Goal: Task Accomplishment & Management: Manage account settings

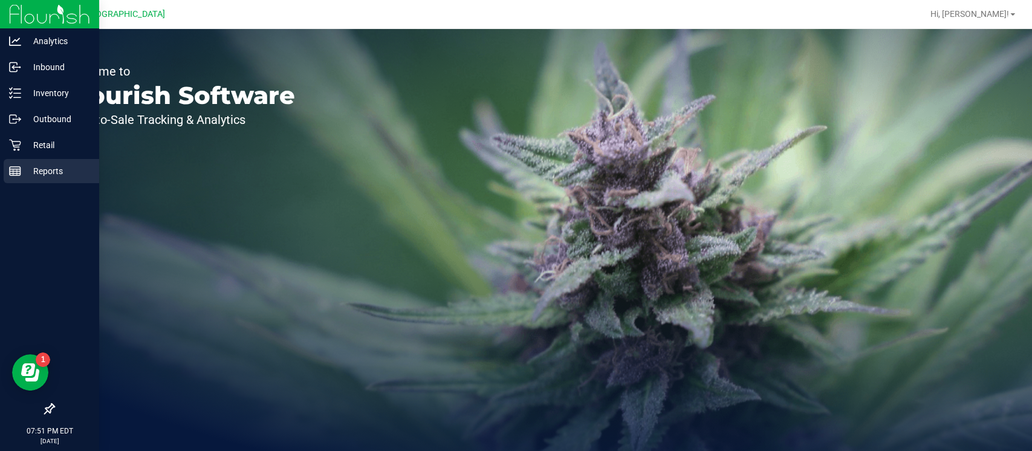
click at [34, 167] on p "Reports" at bounding box center [57, 171] width 73 height 15
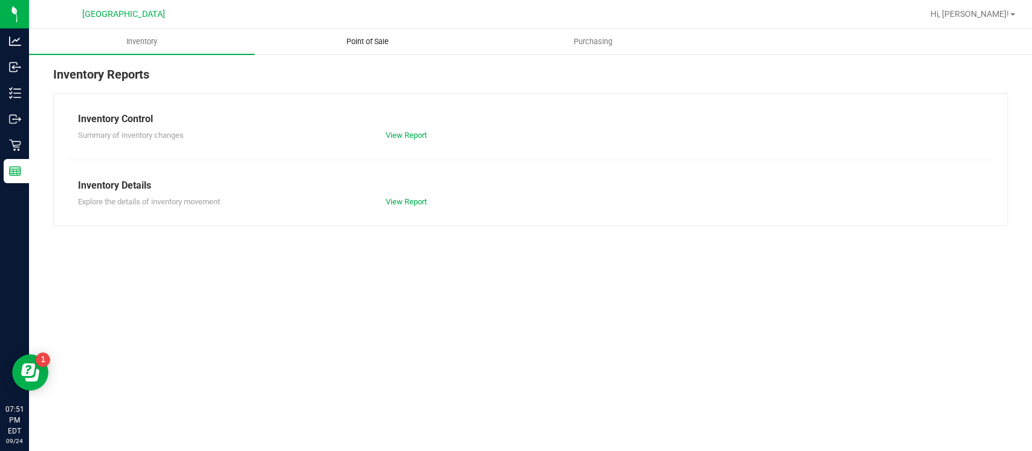
click at [381, 41] on span "Point of Sale" at bounding box center [367, 41] width 75 height 11
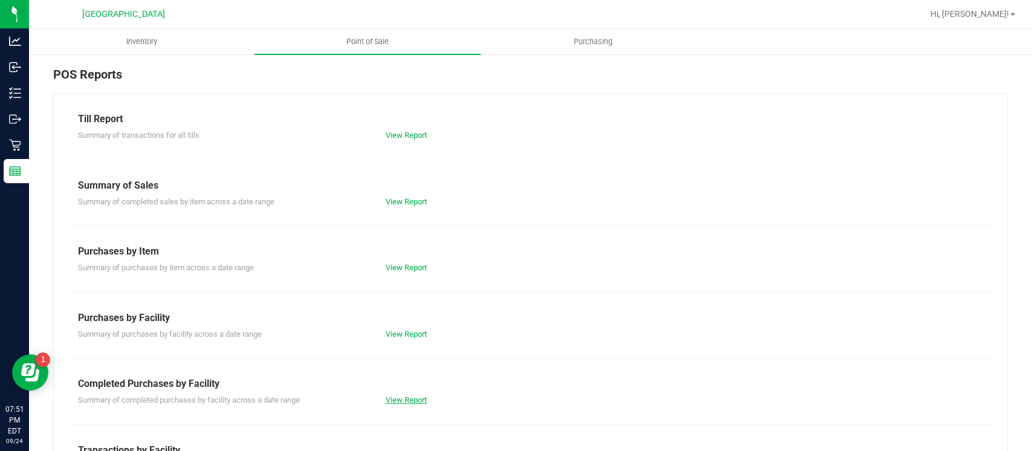
click at [396, 398] on link "View Report" at bounding box center [406, 400] width 41 height 9
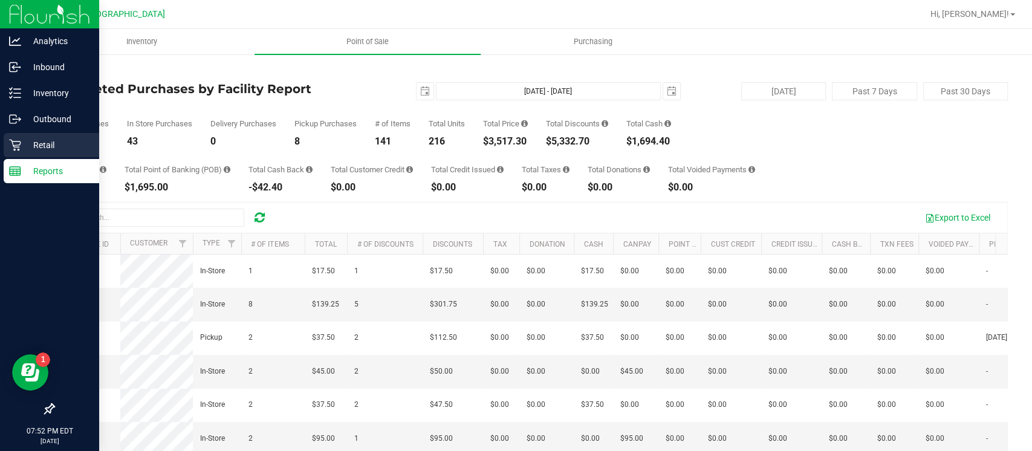
click at [39, 143] on p "Retail" at bounding box center [57, 145] width 73 height 15
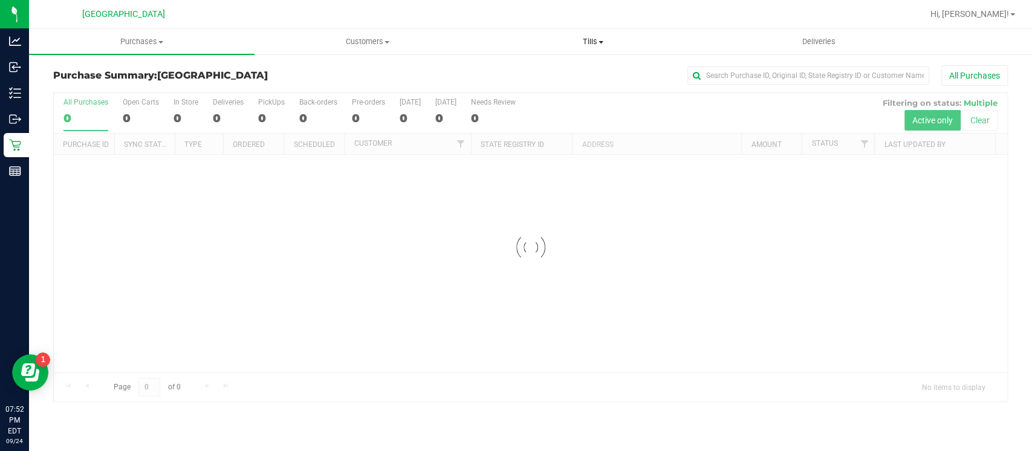
click at [593, 36] on span "Tills" at bounding box center [593, 41] width 224 height 11
click at [549, 72] on span "Manage tills" at bounding box center [522, 73] width 82 height 10
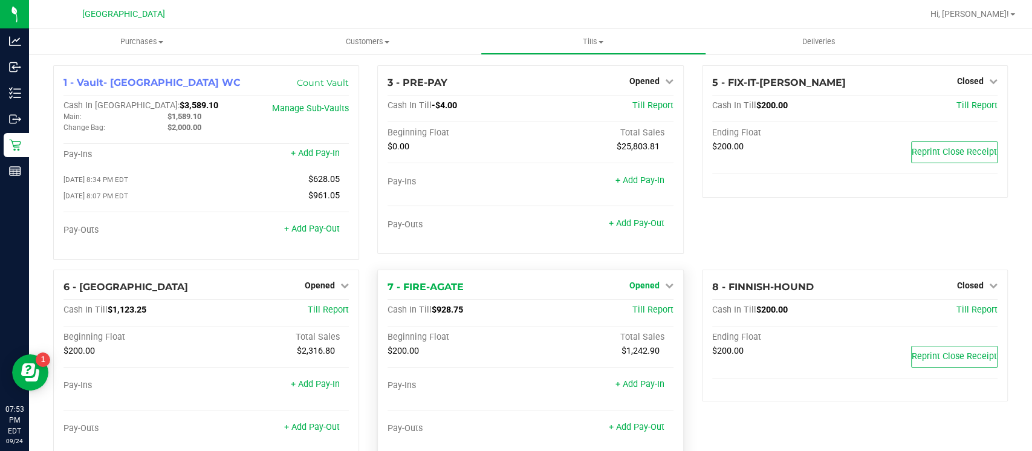
click at [642, 286] on span "Opened" at bounding box center [645, 286] width 30 height 10
click at [325, 288] on span "Opened" at bounding box center [320, 286] width 30 height 10
click at [328, 298] on div "Close Till" at bounding box center [321, 311] width 91 height 33
click at [324, 307] on link "Close Till" at bounding box center [321, 310] width 33 height 10
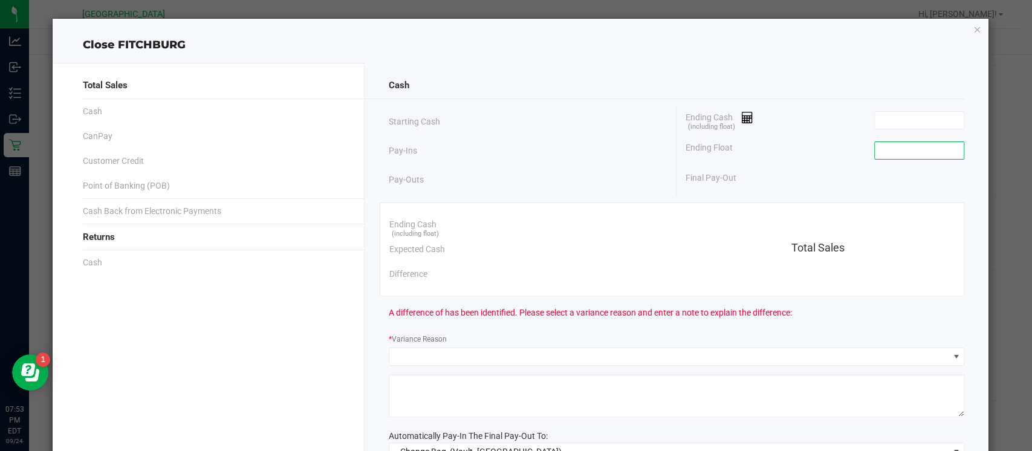
click at [894, 154] on input at bounding box center [919, 150] width 89 height 17
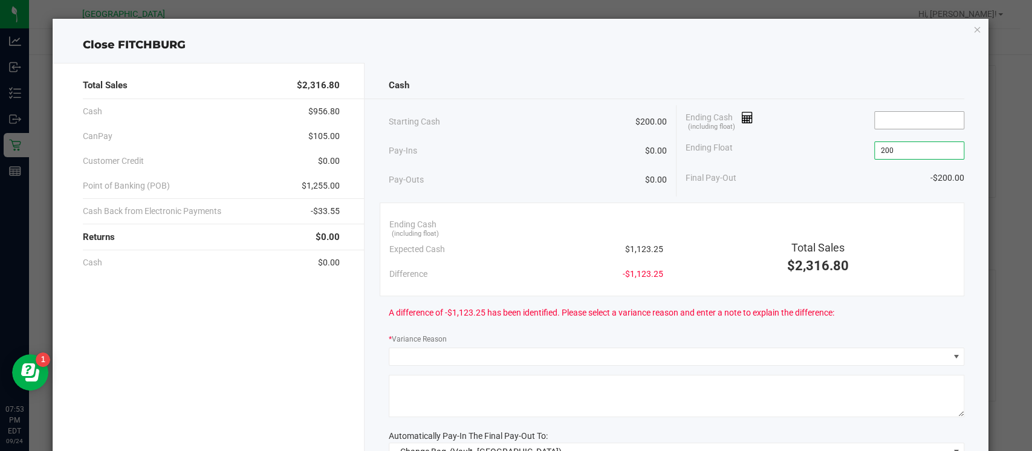
type input "$200.00"
click at [894, 120] on input at bounding box center [919, 120] width 89 height 17
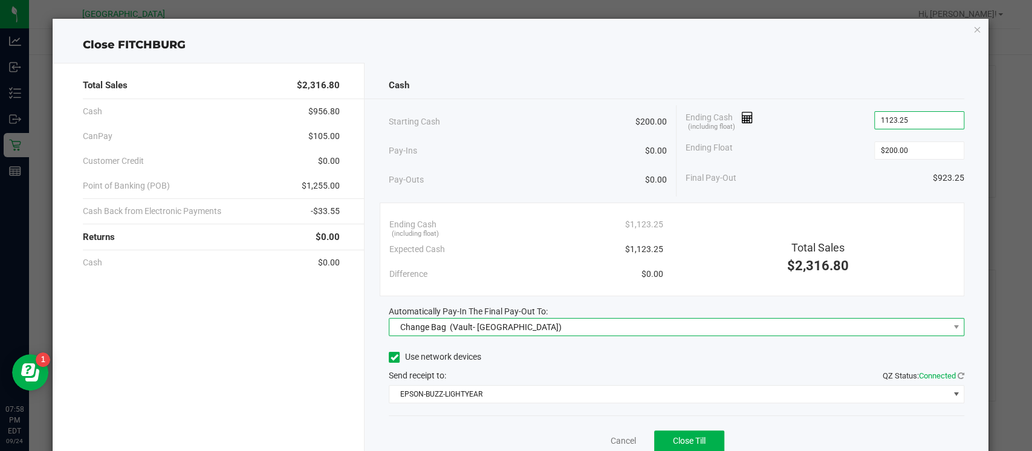
type input "$1,123.25"
click at [672, 327] on span "Change Bag (Vault- Miami Beach WC)" at bounding box center [668, 327] width 559 height 17
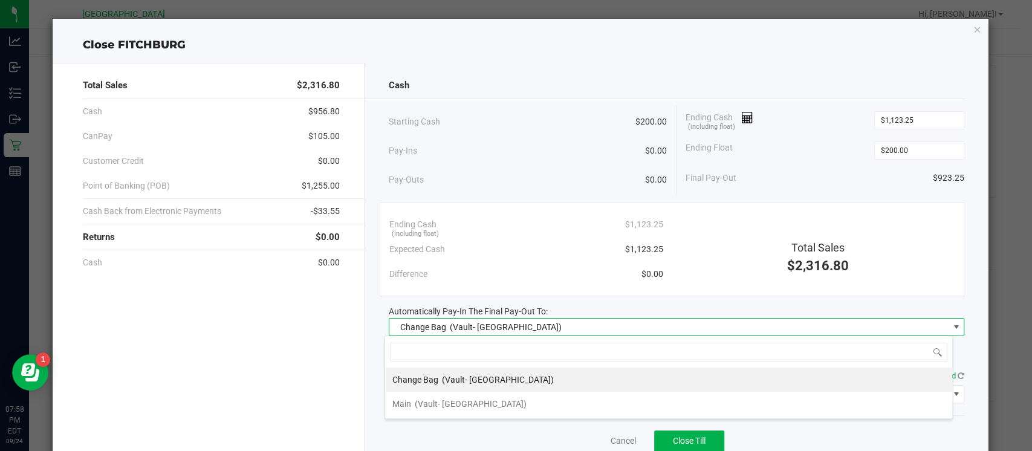
scroll to position [18, 568]
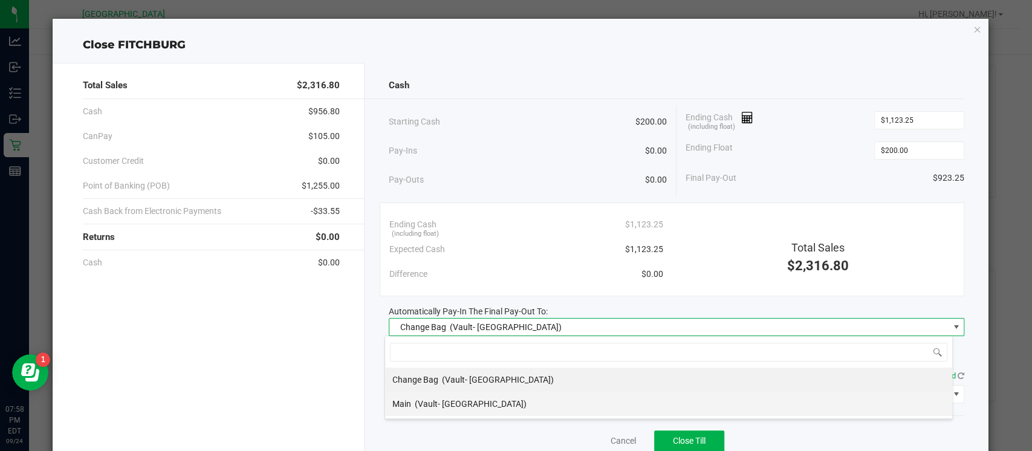
click at [503, 397] on div "Main (Vault- Miami Beach WC)" at bounding box center [459, 404] width 134 height 22
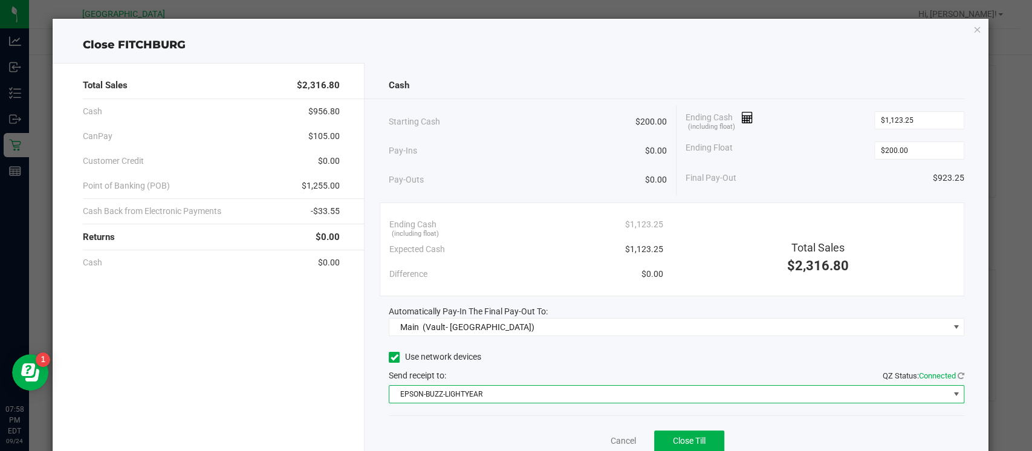
click at [498, 394] on span "EPSON-BUZZ-LIGHTYEAR" at bounding box center [668, 394] width 559 height 17
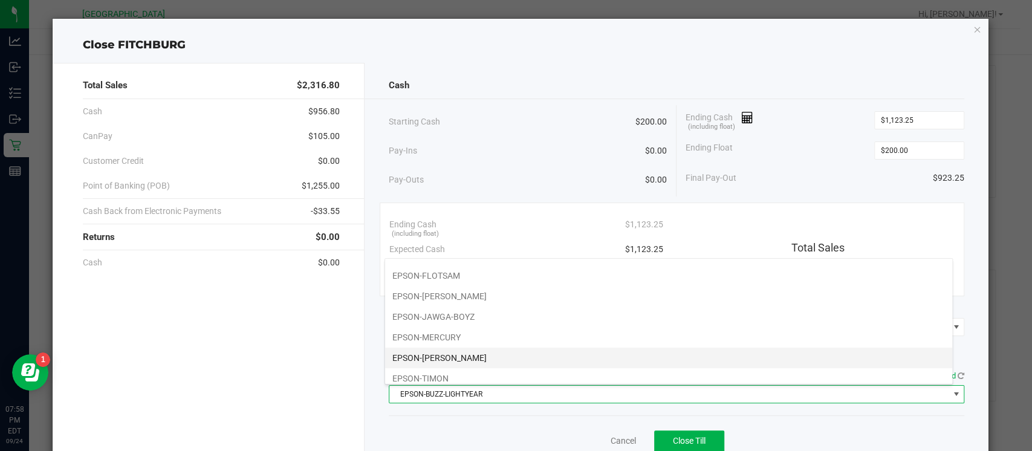
scroll to position [123, 0]
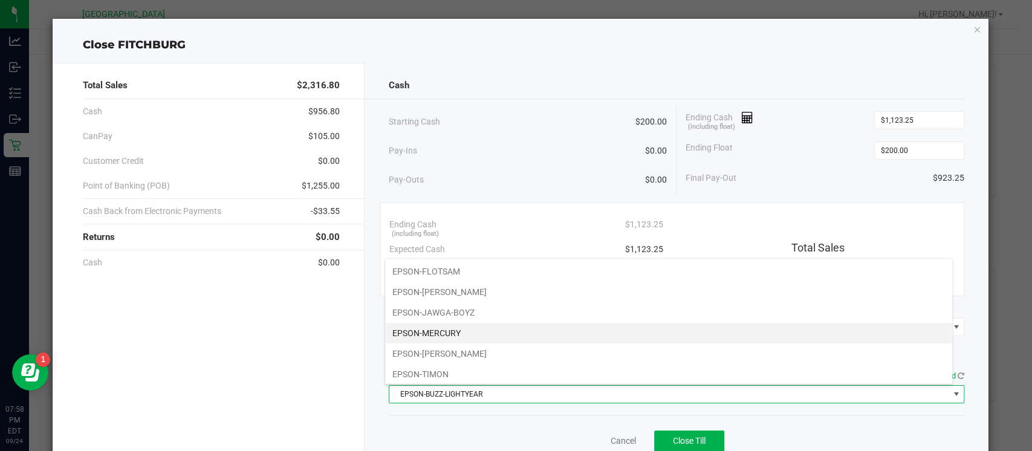
click at [504, 327] on li "EPSON-MERCURY" at bounding box center [668, 333] width 567 height 21
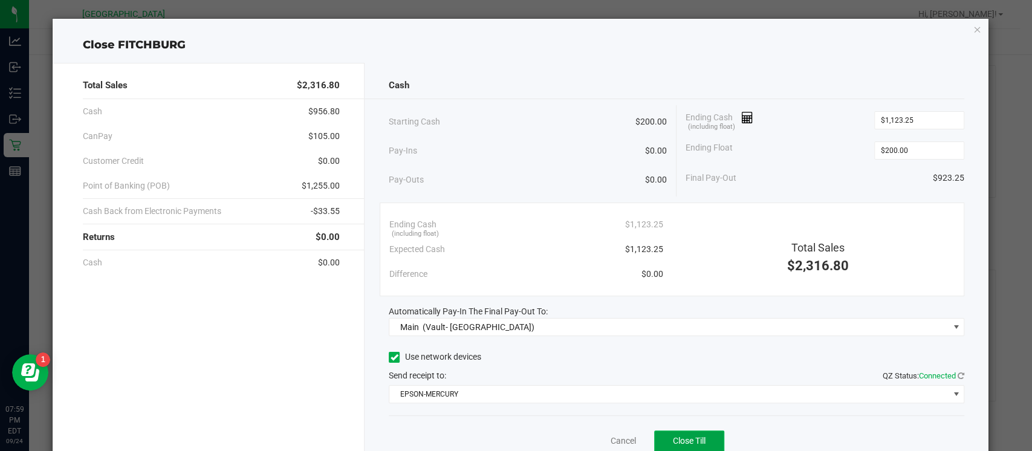
click at [673, 438] on span "Close Till" at bounding box center [689, 441] width 33 height 10
click at [594, 440] on link "Dismiss" at bounding box center [596, 441] width 29 height 13
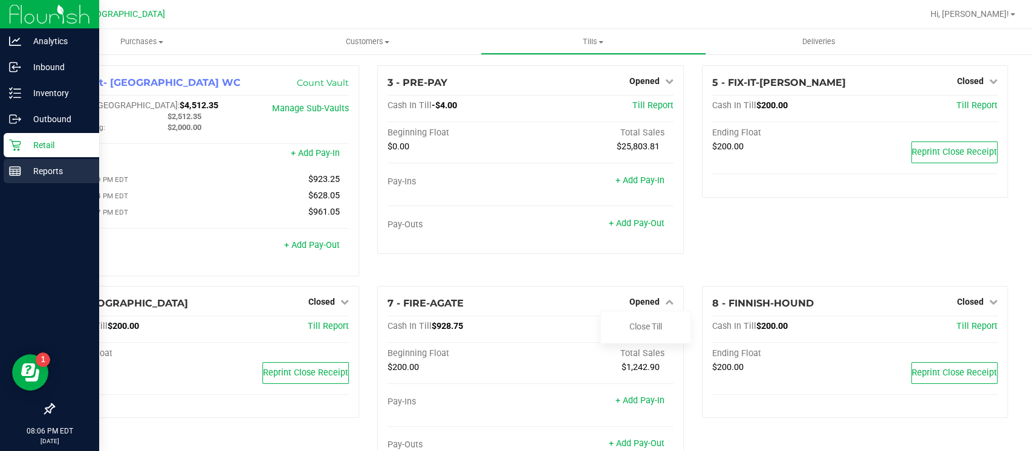
click at [21, 166] on p "Reports" at bounding box center [57, 171] width 73 height 15
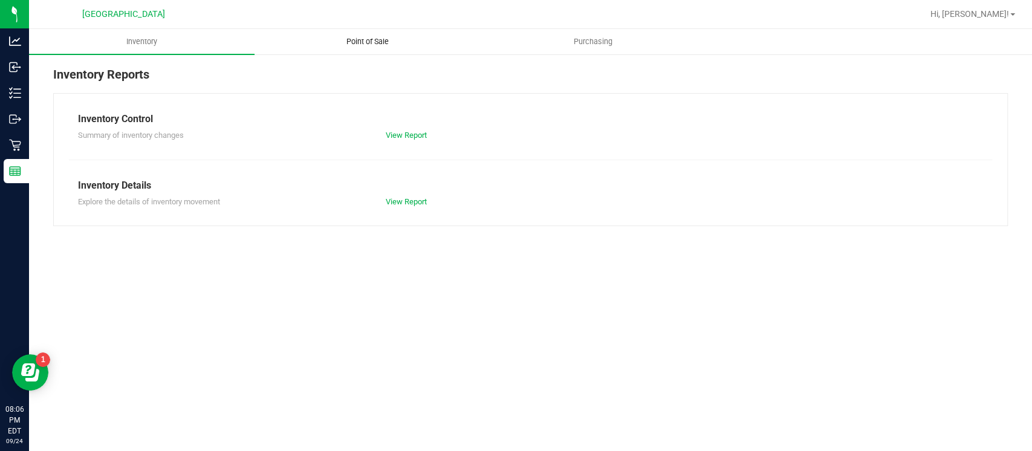
click at [348, 37] on span "Point of Sale" at bounding box center [367, 41] width 75 height 11
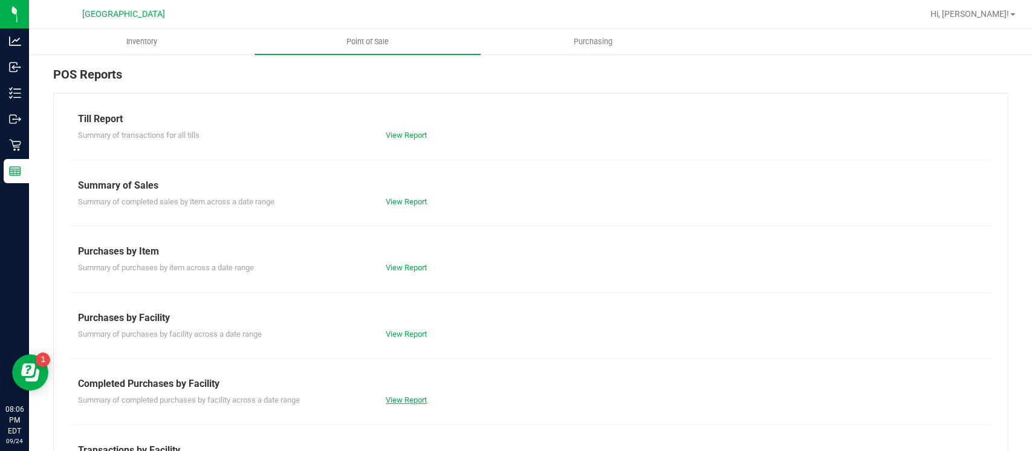
click at [400, 399] on link "View Report" at bounding box center [406, 400] width 41 height 9
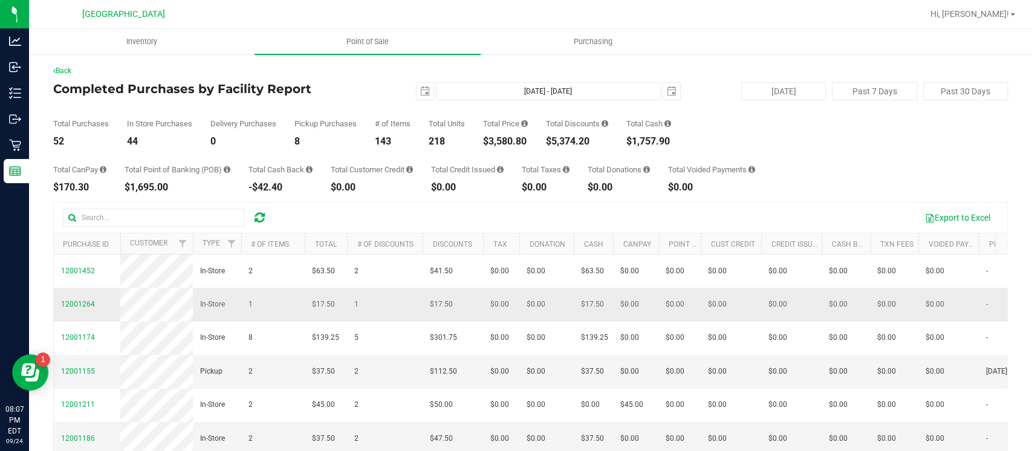
drag, startPoint x: 739, startPoint y: 391, endPoint x: 117, endPoint y: 332, distance: 624.5
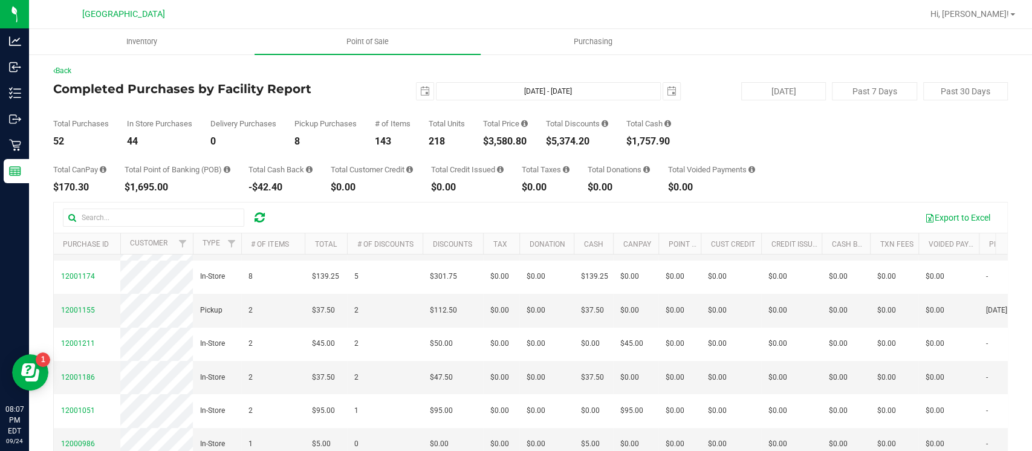
scroll to position [50, 0]
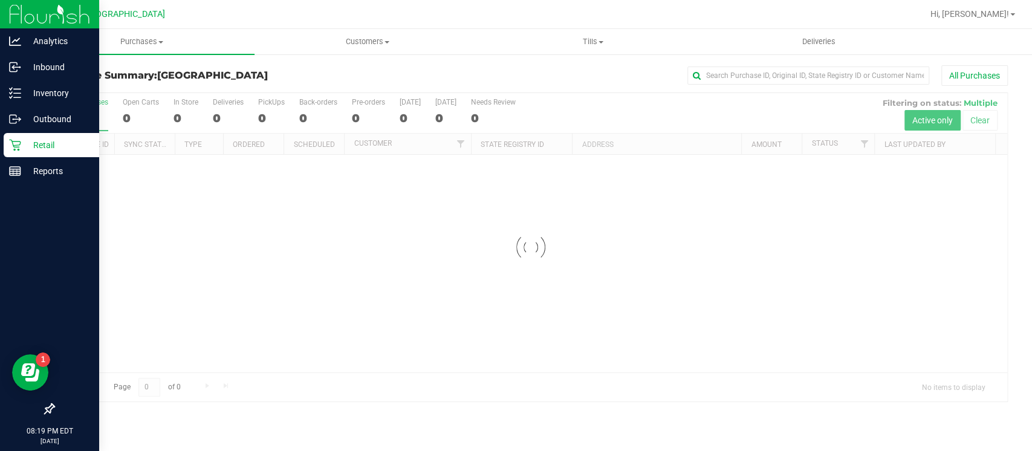
click at [20, 148] on icon at bounding box center [15, 145] width 12 height 12
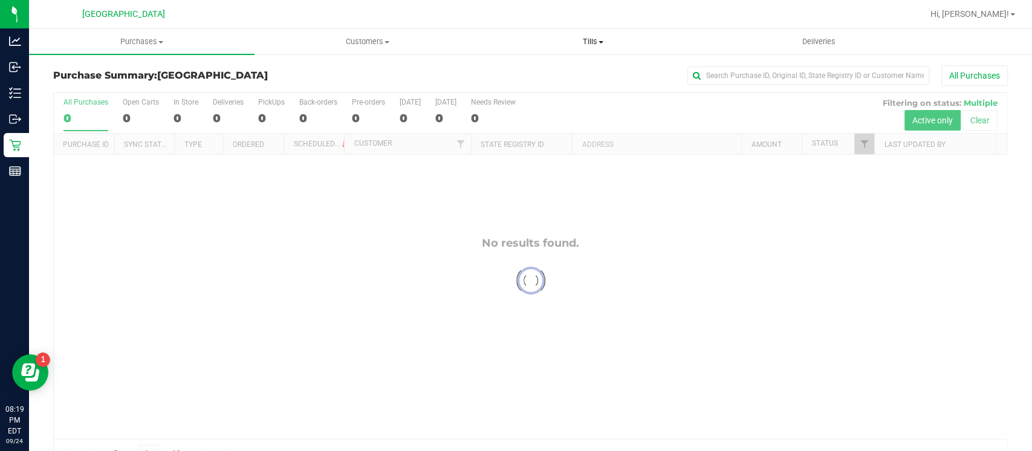
click at [590, 45] on span "Tills" at bounding box center [593, 41] width 224 height 11
click at [565, 75] on li "Manage tills" at bounding box center [594, 73] width 226 height 15
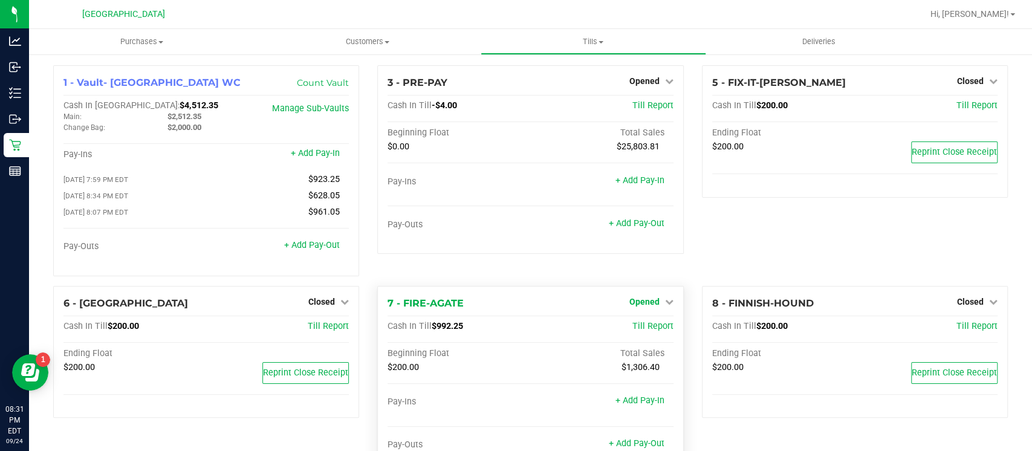
click at [665, 299] on icon at bounding box center [669, 302] width 8 height 8
click at [643, 331] on div "Close Till" at bounding box center [646, 326] width 90 height 15
click at [645, 327] on link "Close Till" at bounding box center [646, 327] width 33 height 10
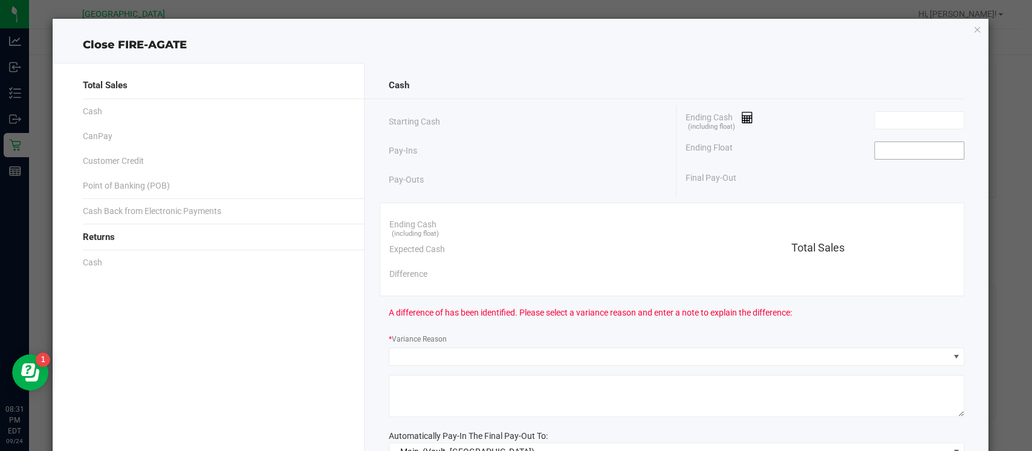
click at [902, 152] on input at bounding box center [919, 150] width 89 height 17
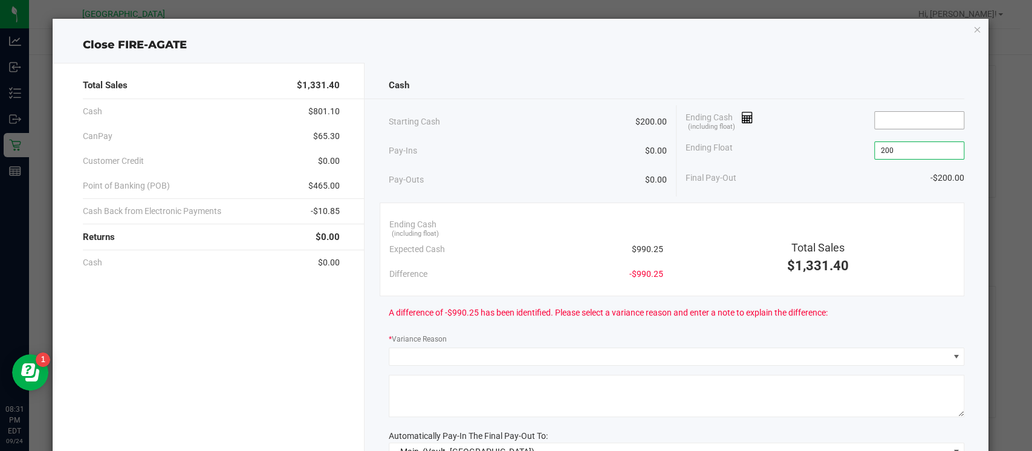
type input "$200.00"
click at [910, 119] on input at bounding box center [919, 120] width 89 height 17
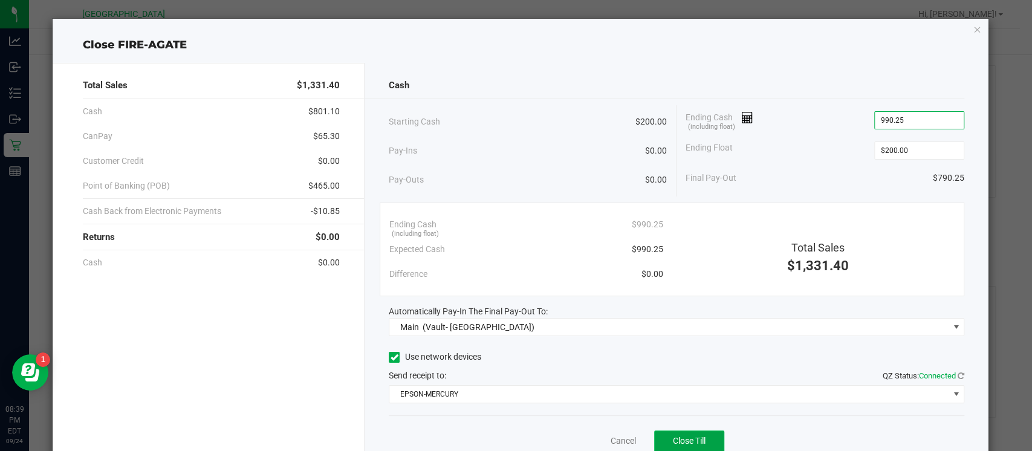
type input "$990.25"
click at [686, 438] on span "Close Till" at bounding box center [689, 441] width 33 height 10
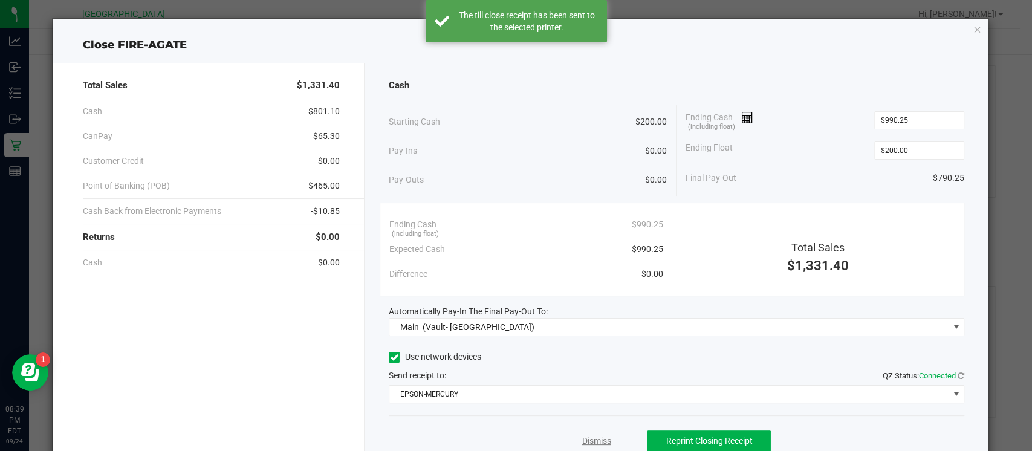
click at [582, 435] on link "Dismiss" at bounding box center [596, 441] width 29 height 13
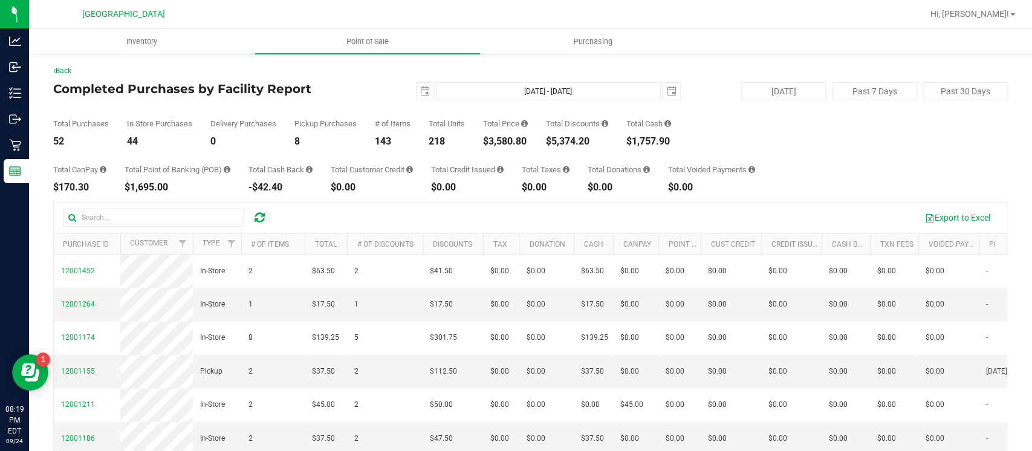
click at [509, 143] on div "$3,580.80" at bounding box center [505, 142] width 45 height 10
click at [509, 138] on div "$3,580.80" at bounding box center [505, 142] width 45 height 10
copy div "3,580.80"
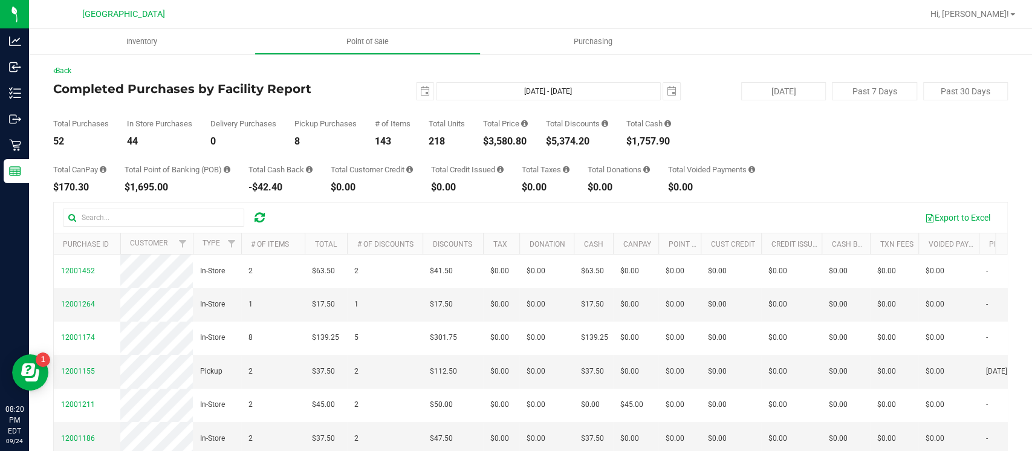
click at [509, 138] on div "$3,580.80" at bounding box center [505, 142] width 45 height 10
click at [509, 137] on div "$3,580.80" at bounding box center [505, 142] width 45 height 10
copy div "3,580.80"
click at [420, 92] on span "select" at bounding box center [425, 91] width 10 height 10
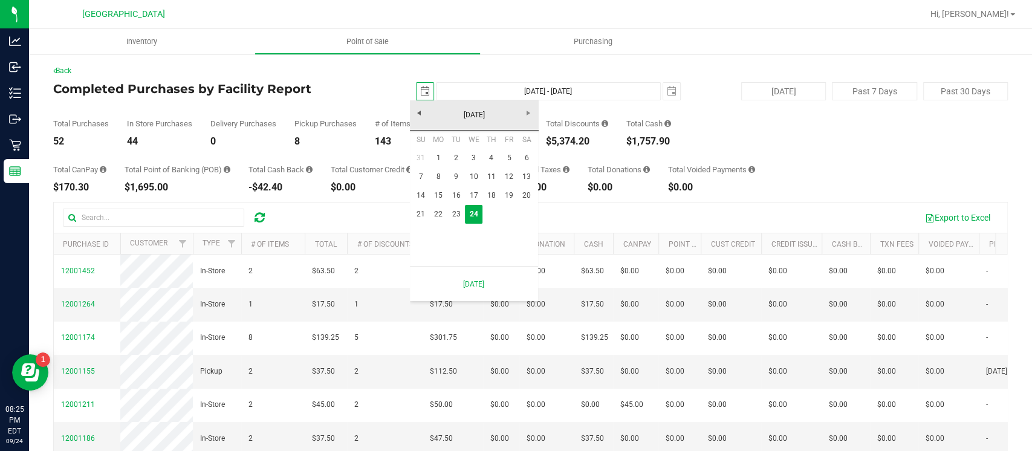
scroll to position [0, 30]
click at [422, 210] on link "21" at bounding box center [421, 214] width 18 height 19
type input "2025-09-21"
type input "Sep 21, 2025 - Sep 24, 2025"
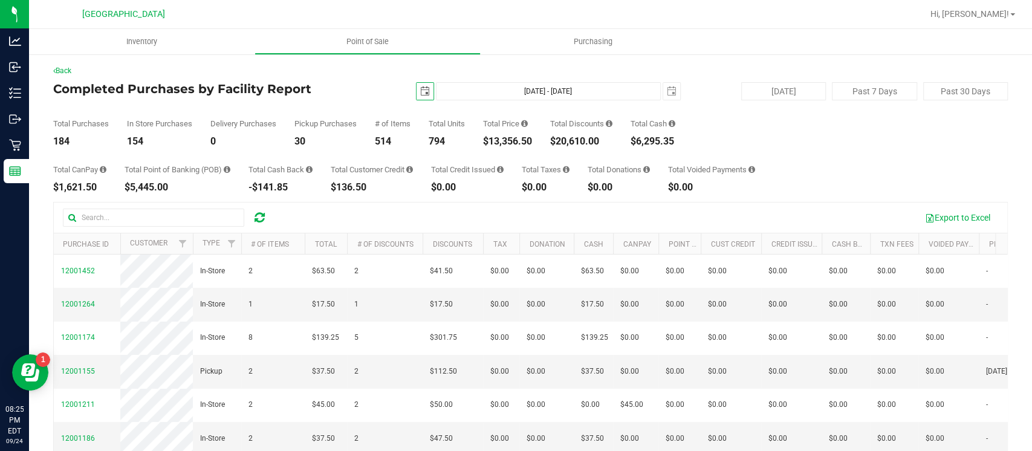
click at [513, 138] on div "$13,356.50" at bounding box center [507, 142] width 49 height 10
copy div "13,356.50"
click at [420, 87] on span "select" at bounding box center [425, 91] width 10 height 10
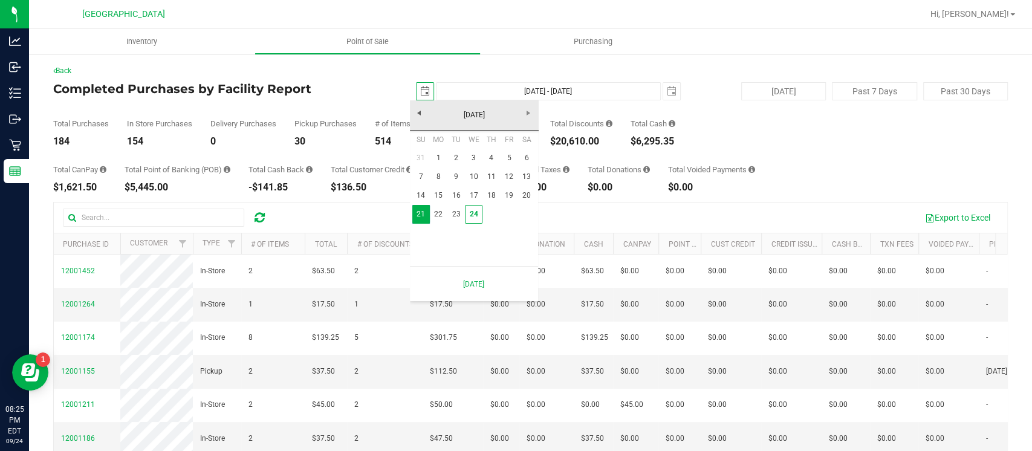
scroll to position [0, 30]
click at [435, 156] on link "1" at bounding box center [439, 158] width 18 height 19
type input "2025-09-01"
type input "Sep 1, 2025 - Sep 24, 2025"
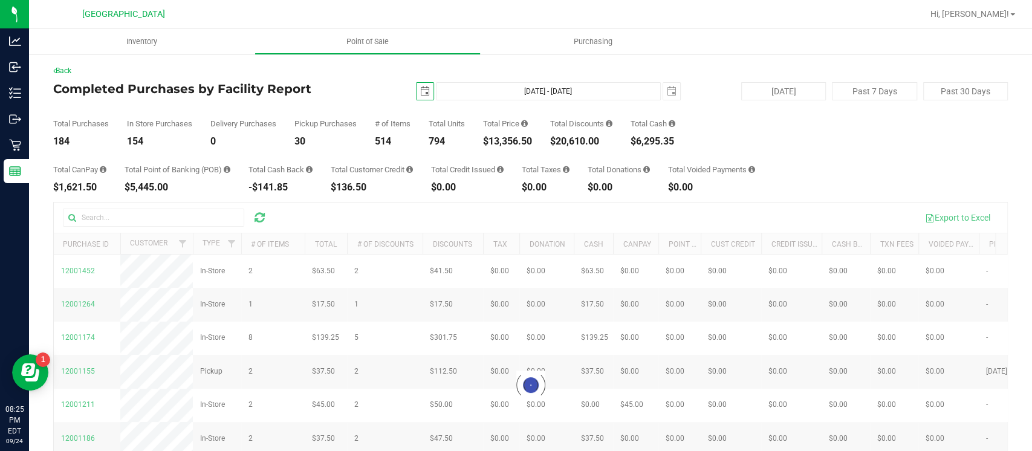
click at [509, 144] on div "$13,356.50" at bounding box center [507, 142] width 49 height 10
copy div "13,356.50"
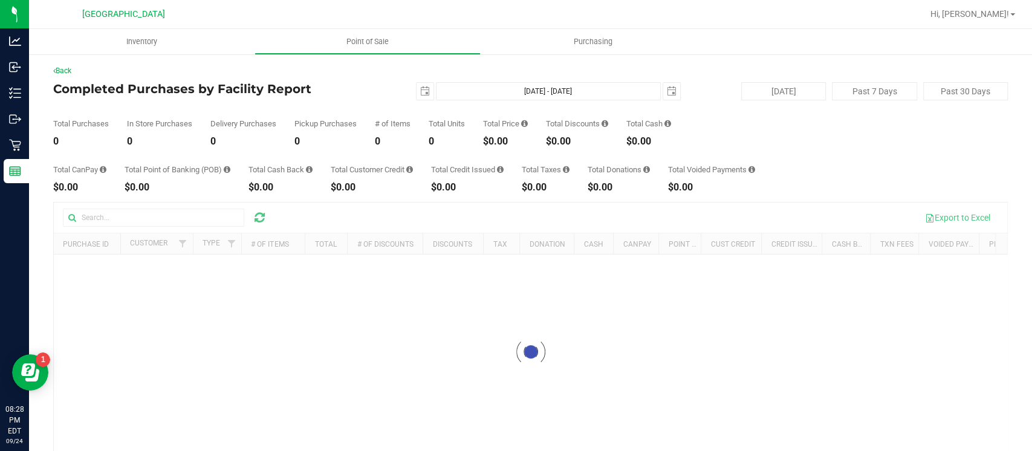
click at [443, 73] on div "Back" at bounding box center [530, 70] width 955 height 11
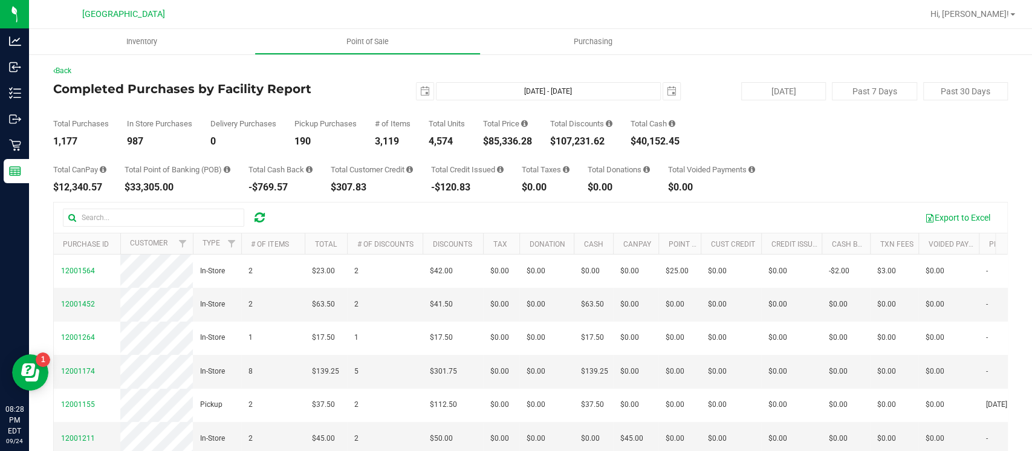
click at [507, 141] on div "$85,336.28" at bounding box center [507, 142] width 49 height 10
copy div "85,336.28"
click at [420, 94] on span "select" at bounding box center [425, 91] width 10 height 10
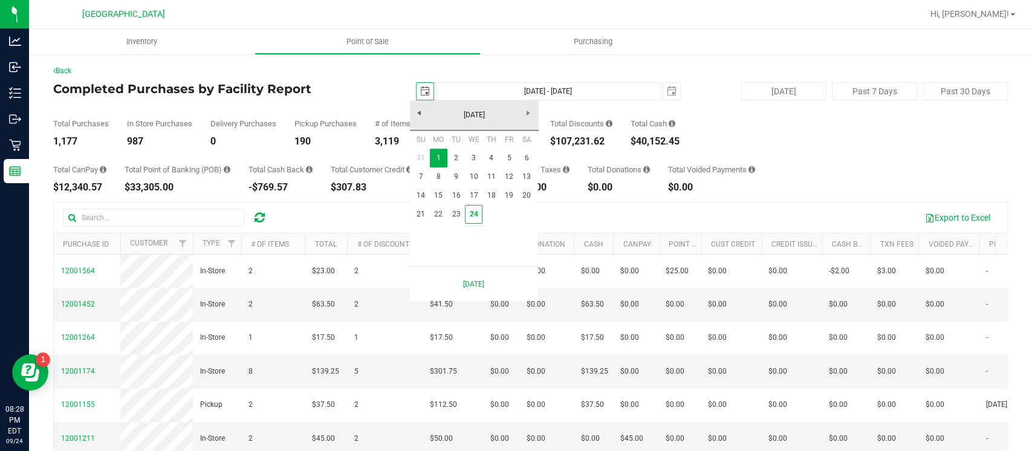
scroll to position [0, 30]
click at [423, 212] on link "21" at bounding box center [421, 214] width 18 height 19
type input "2025-09-21"
type input "Sep 21, 2025 - Sep 24, 2025"
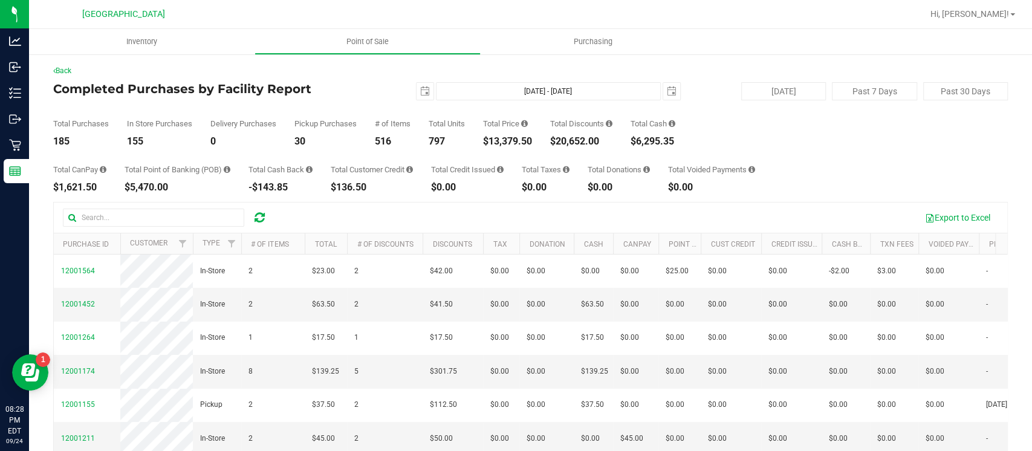
click at [517, 143] on div "$13,379.50" at bounding box center [507, 142] width 49 height 10
copy div "13,379.50"
click at [425, 97] on span "select" at bounding box center [425, 91] width 17 height 17
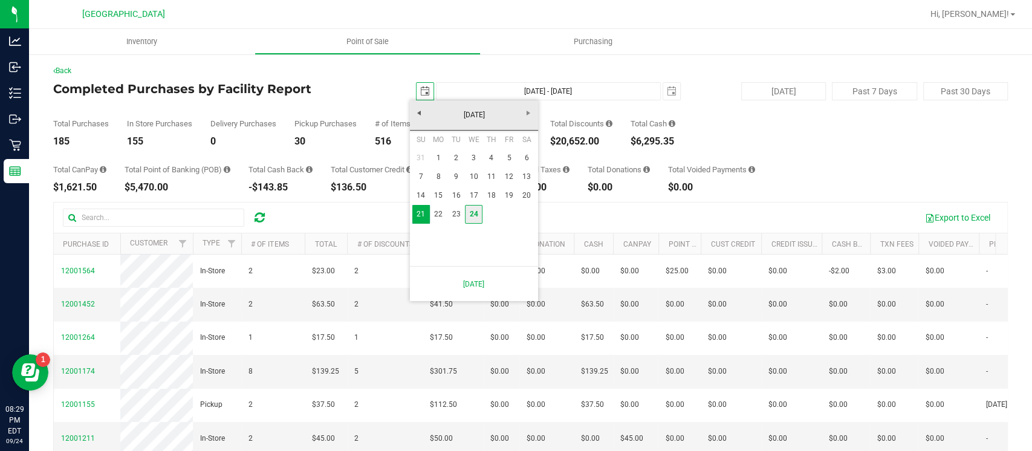
click at [471, 212] on link "24" at bounding box center [474, 214] width 18 height 19
type input "2025-09-24"
type input "Sep 24, 2025 - Sep 24, 2025"
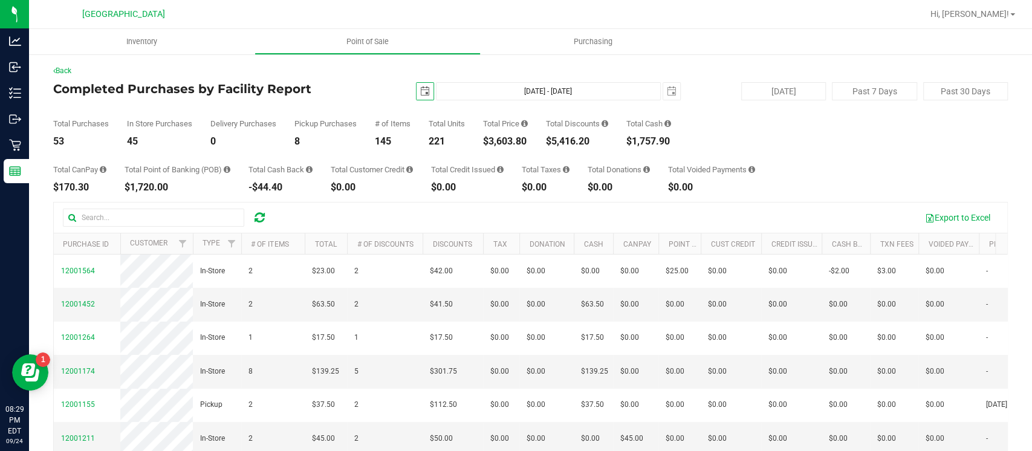
click at [513, 143] on div "$3,603.80" at bounding box center [505, 142] width 45 height 10
copy div "3,603.80"
click at [571, 144] on div "$5,416.20" at bounding box center [577, 142] width 62 height 10
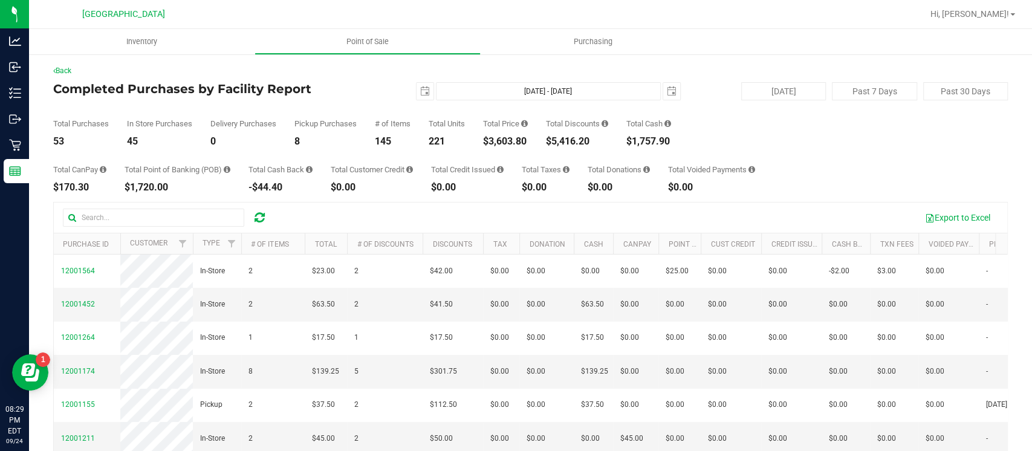
copy div "5,416.20"
click at [365, 41] on span "Point of Sale" at bounding box center [367, 41] width 75 height 11
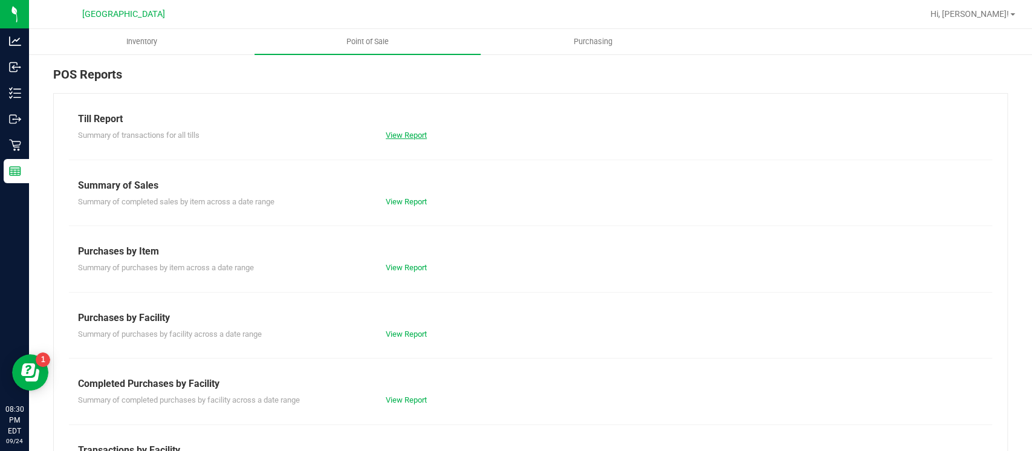
click at [406, 132] on link "View Report" at bounding box center [406, 135] width 41 height 9
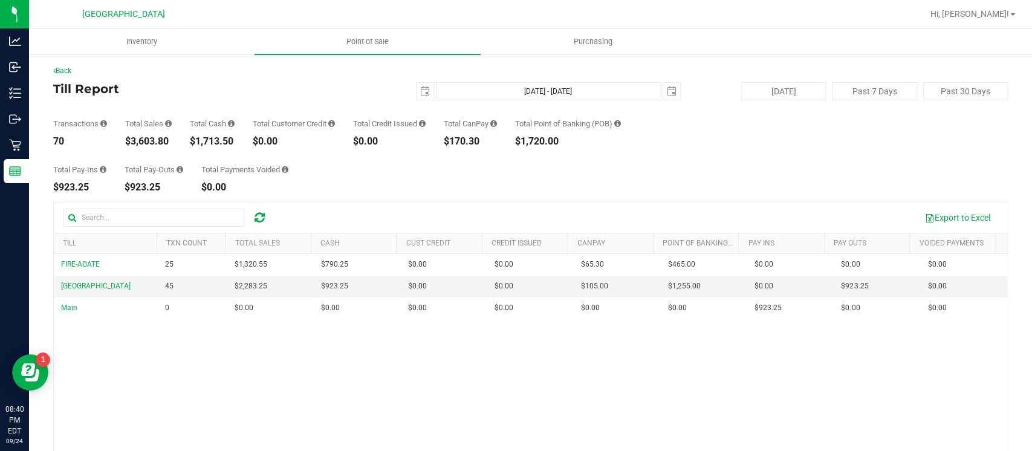
click at [221, 137] on div "$1,713.50" at bounding box center [212, 142] width 45 height 10
copy div "1,713.50"
click at [339, 39] on span "Point of Sale" at bounding box center [367, 41] width 75 height 11
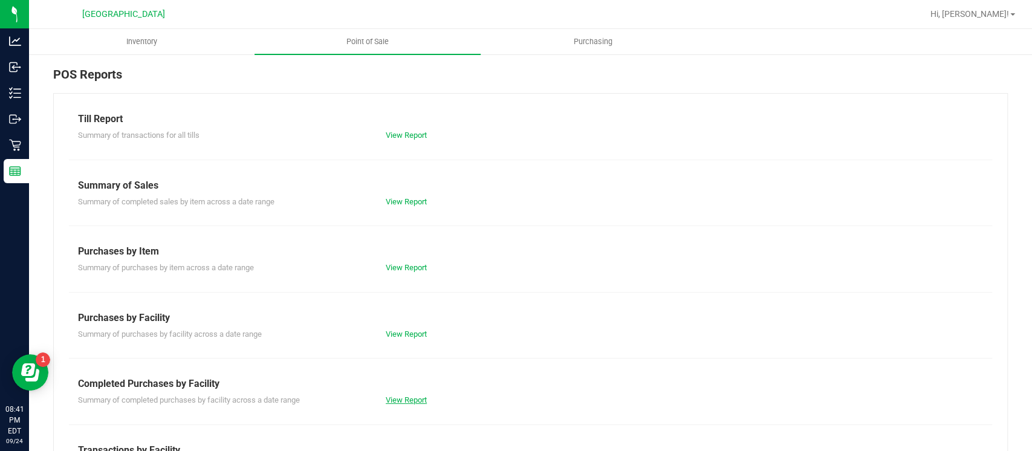
click at [407, 396] on link "View Report" at bounding box center [406, 400] width 41 height 9
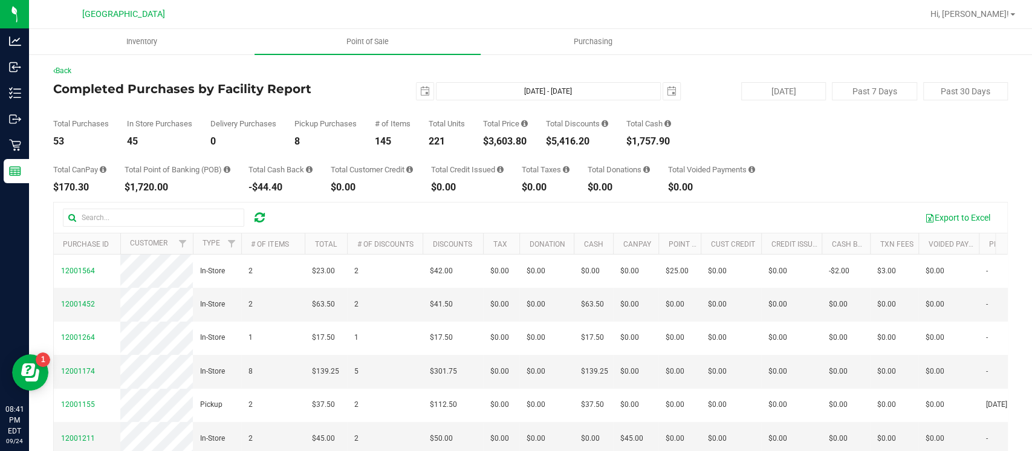
click at [157, 185] on div "$1,720.00" at bounding box center [178, 188] width 106 height 10
copy div "1,720.00"
click at [75, 185] on div "$170.30" at bounding box center [79, 188] width 53 height 10
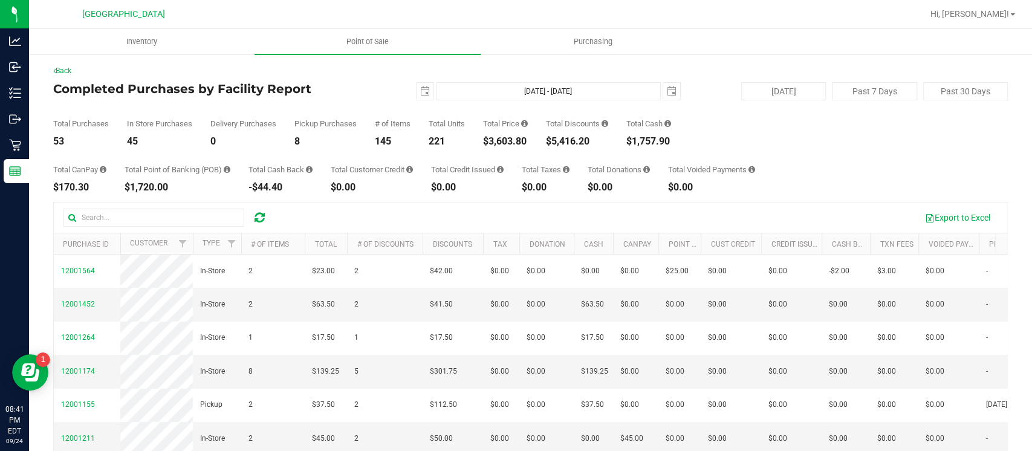
copy div "170.30"
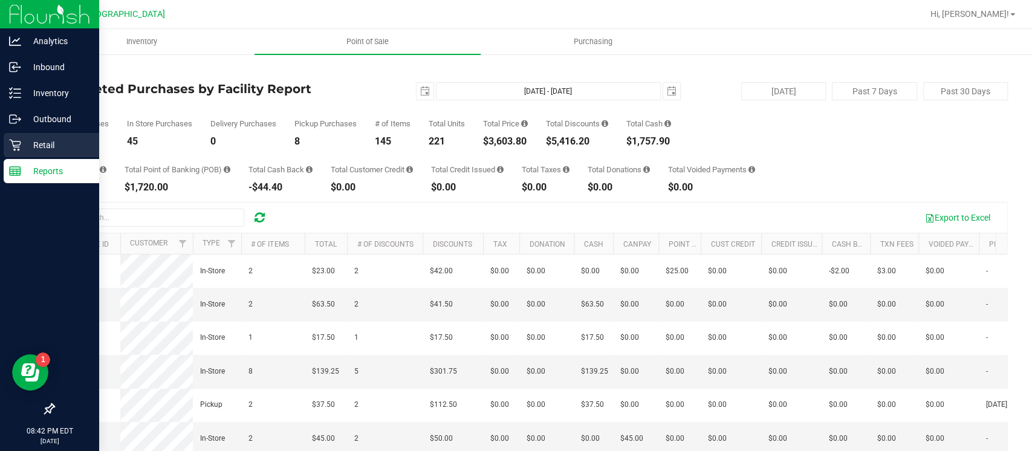
click at [28, 142] on p "Retail" at bounding box center [57, 145] width 73 height 15
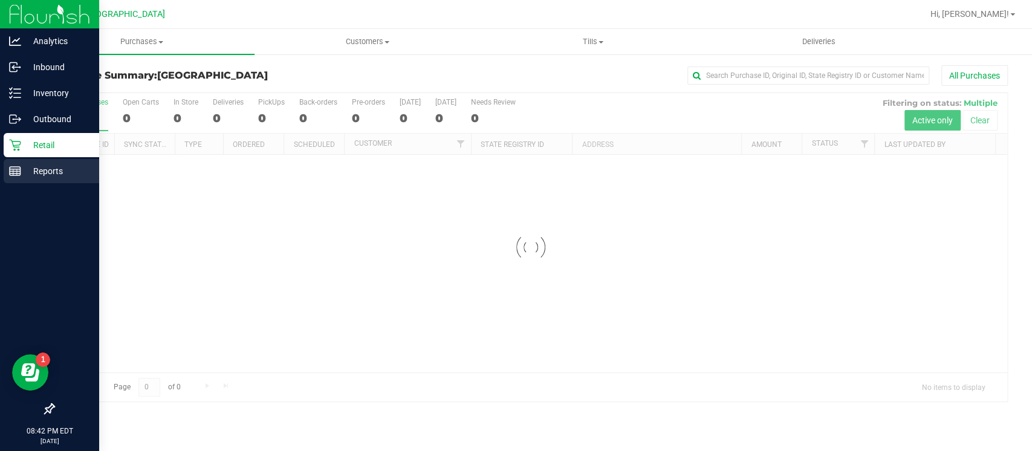
click at [43, 168] on p "Reports" at bounding box center [57, 171] width 73 height 15
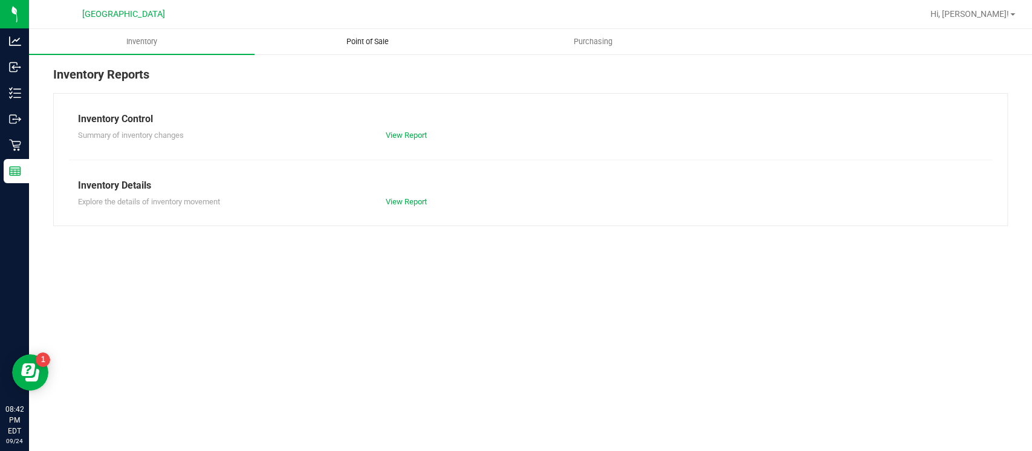
click at [362, 47] on span "Point of Sale" at bounding box center [367, 41] width 75 height 11
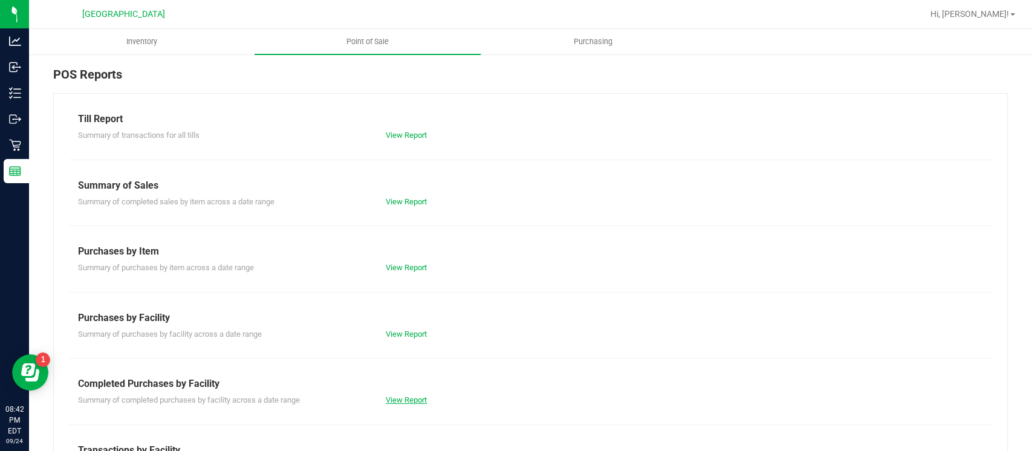
click at [415, 398] on link "View Report" at bounding box center [406, 400] width 41 height 9
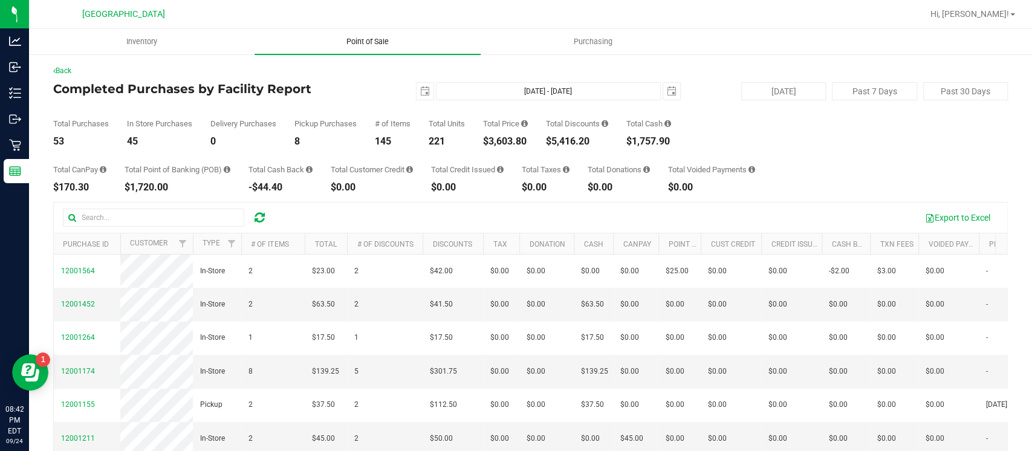
click at [340, 48] on uib-tab-heading "Point of Sale" at bounding box center [368, 41] width 226 height 25
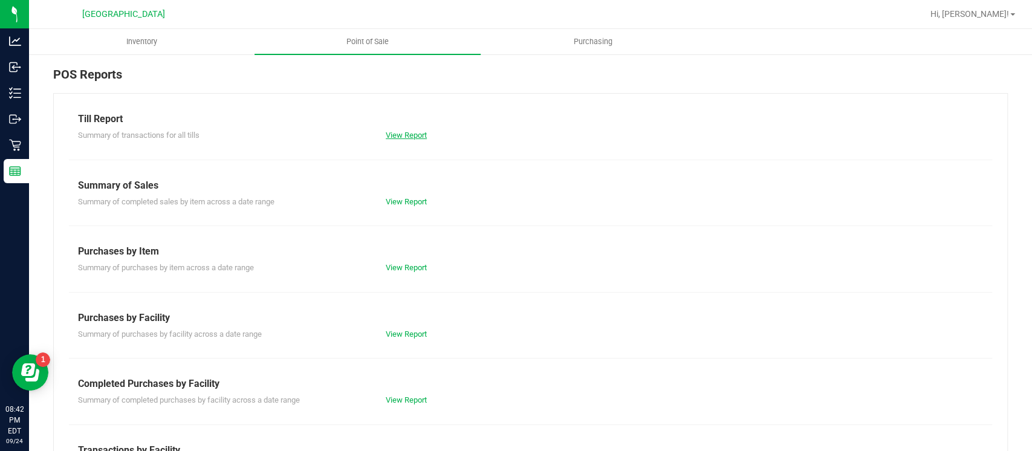
click at [400, 131] on link "View Report" at bounding box center [406, 135] width 41 height 9
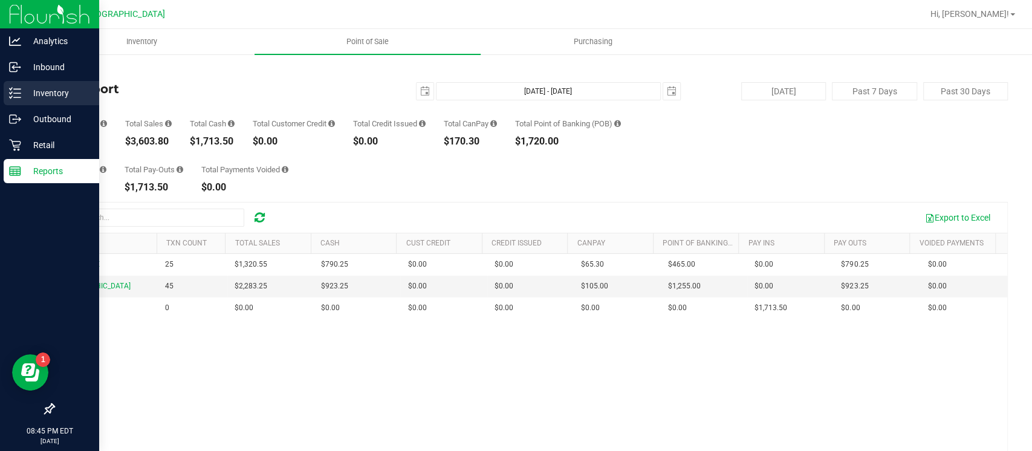
click at [30, 96] on p "Inventory" at bounding box center [57, 93] width 73 height 15
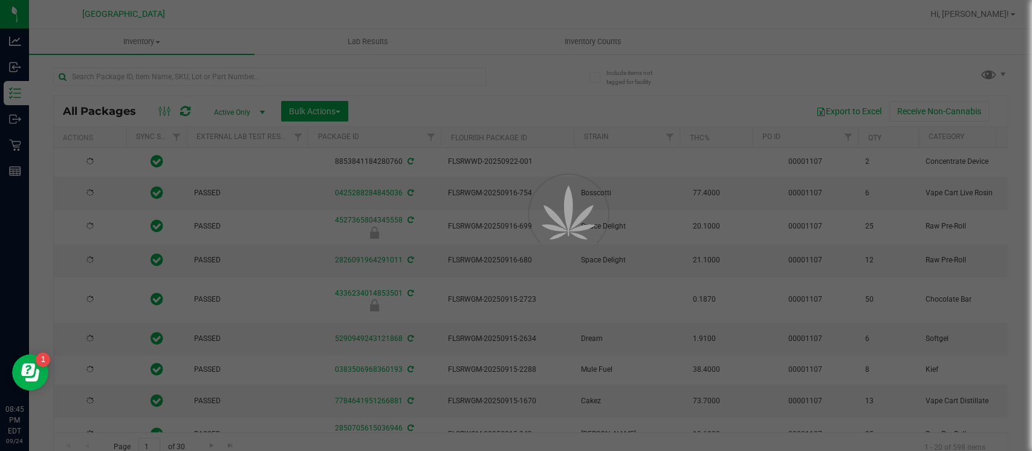
type input "2026-03-16"
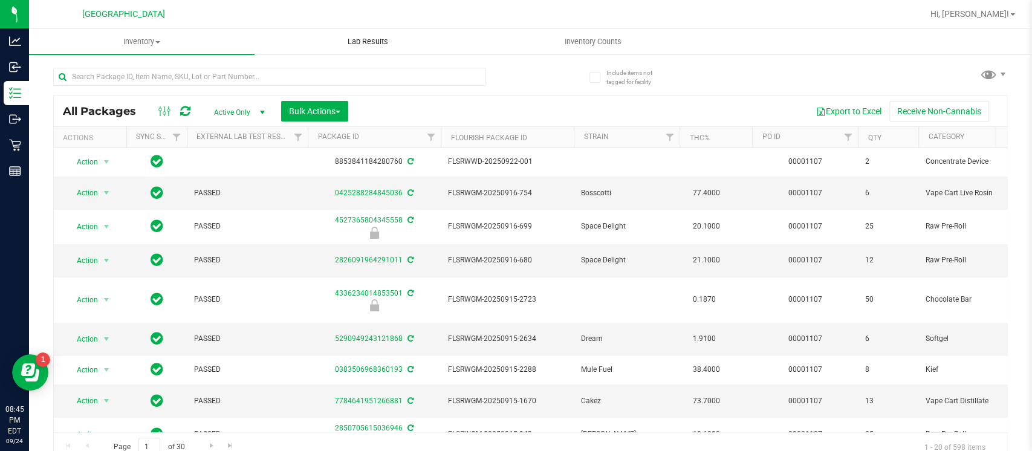
click at [383, 39] on span "Lab Results" at bounding box center [367, 41] width 73 height 11
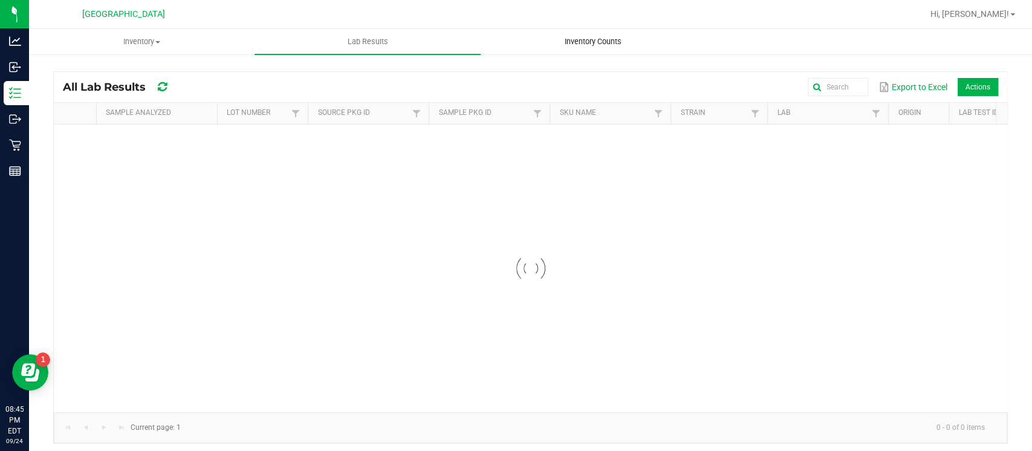
click at [590, 40] on span "Inventory Counts" at bounding box center [594, 41] width 90 height 11
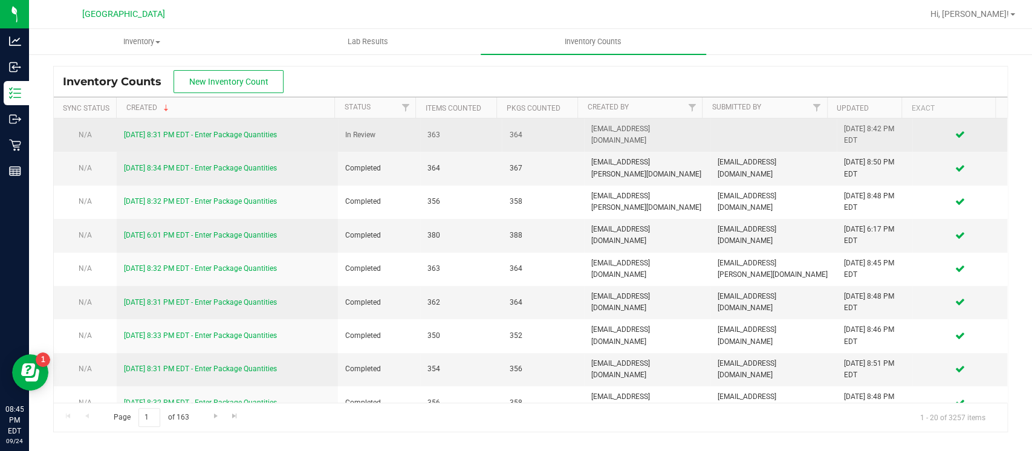
click at [236, 132] on link "9/24/25 8:31 PM EDT - Enter Package Quantities" at bounding box center [200, 135] width 153 height 8
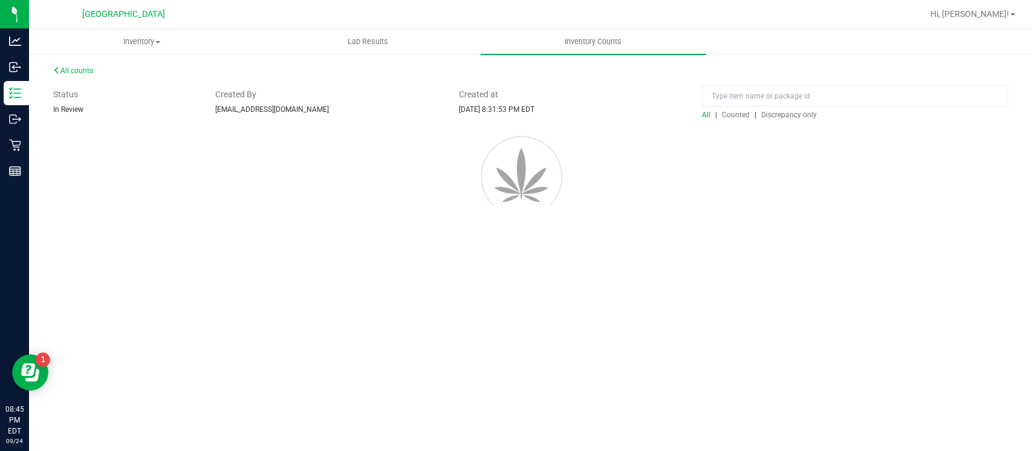
click at [782, 160] on div at bounding box center [530, 174] width 991 height 109
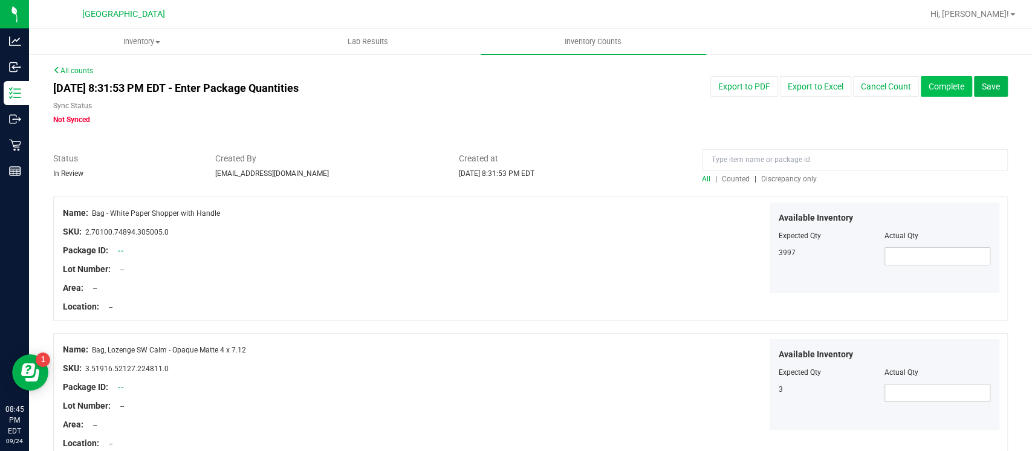
click at [922, 85] on button "Complete" at bounding box center [946, 86] width 51 height 21
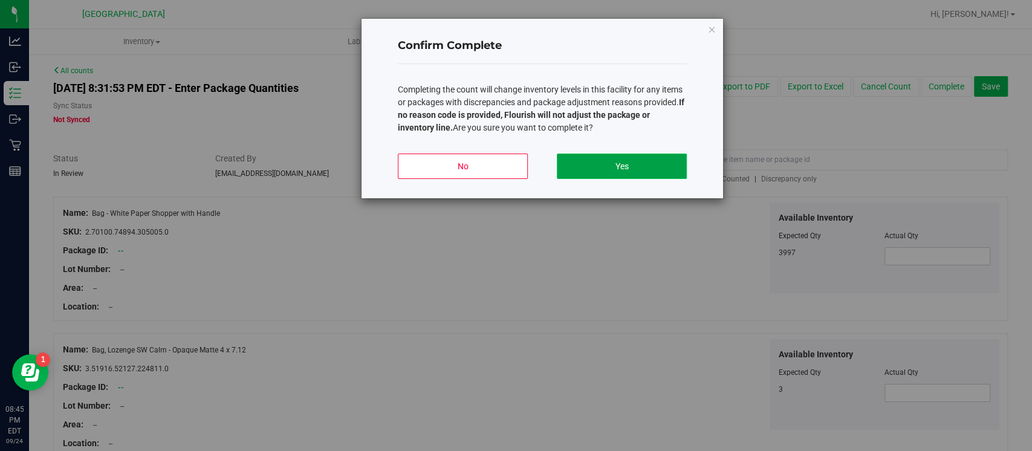
click at [671, 157] on button "Yes" at bounding box center [622, 166] width 130 height 25
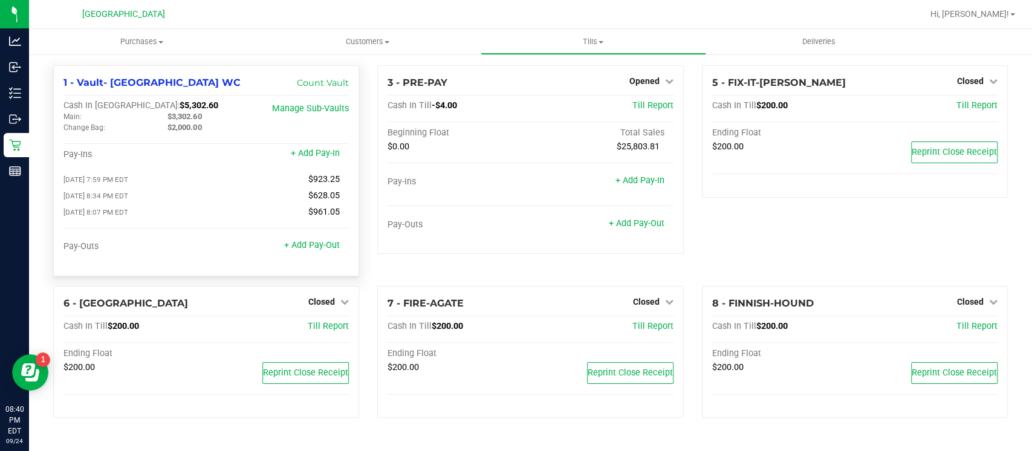
click at [180, 100] on span "$5,302.60" at bounding box center [199, 105] width 39 height 10
copy span "5,302.60"
click at [180, 106] on span "$5,302.60" at bounding box center [199, 105] width 39 height 10
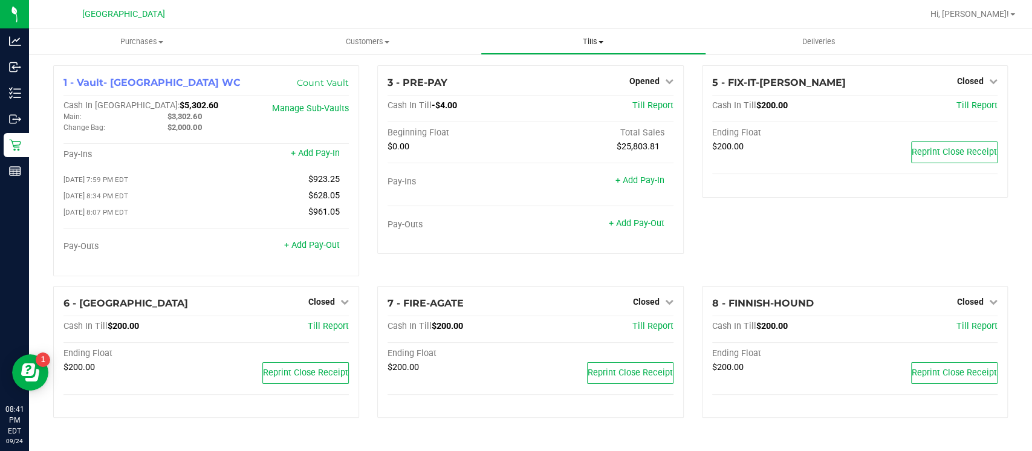
click at [591, 41] on span "Tills" at bounding box center [593, 41] width 224 height 11
click at [581, 83] on span "Reconcile e-payments" at bounding box center [541, 87] width 120 height 10
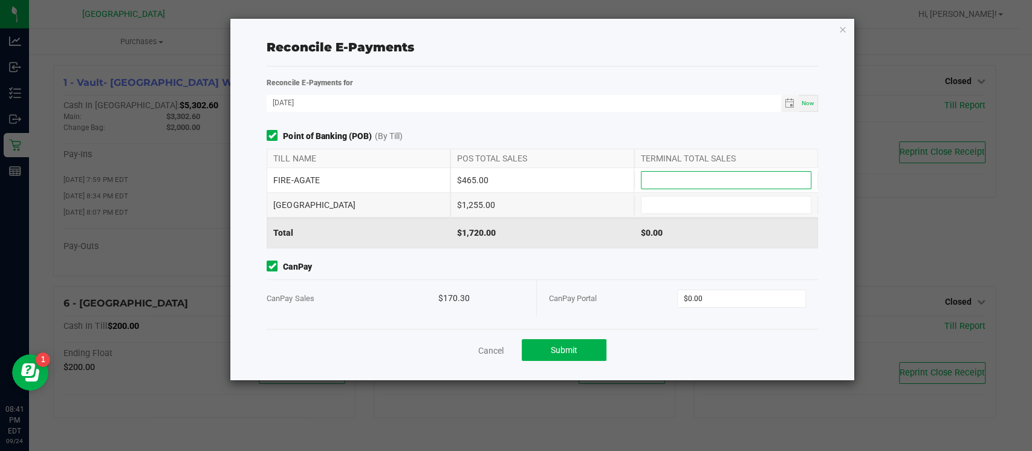
click at [651, 177] on input at bounding box center [726, 180] width 169 height 17
type input "$465.00"
click at [648, 208] on input at bounding box center [726, 205] width 169 height 17
type input "$1,255.00"
click at [711, 302] on input "0" at bounding box center [742, 298] width 128 height 17
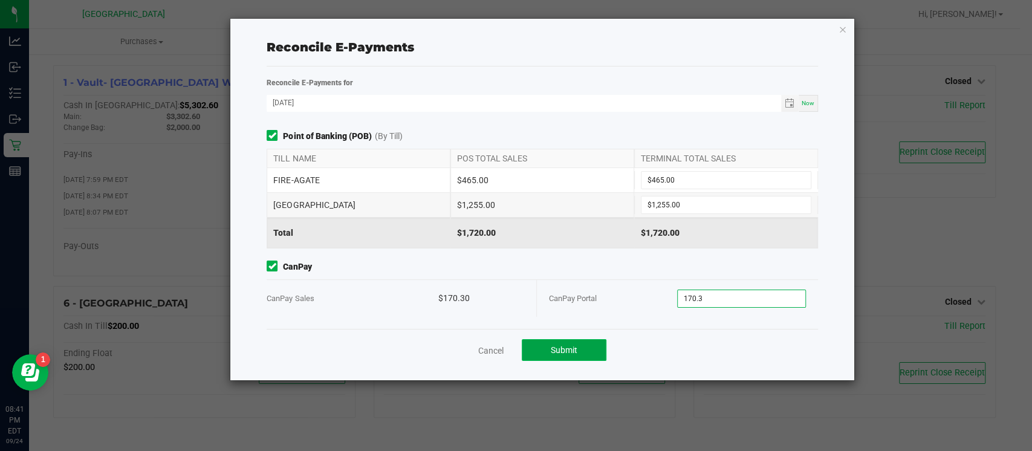
type input "$170.30"
click at [598, 339] on button "Submit" at bounding box center [564, 350] width 85 height 22
